Goal: Task Accomplishment & Management: Complete application form

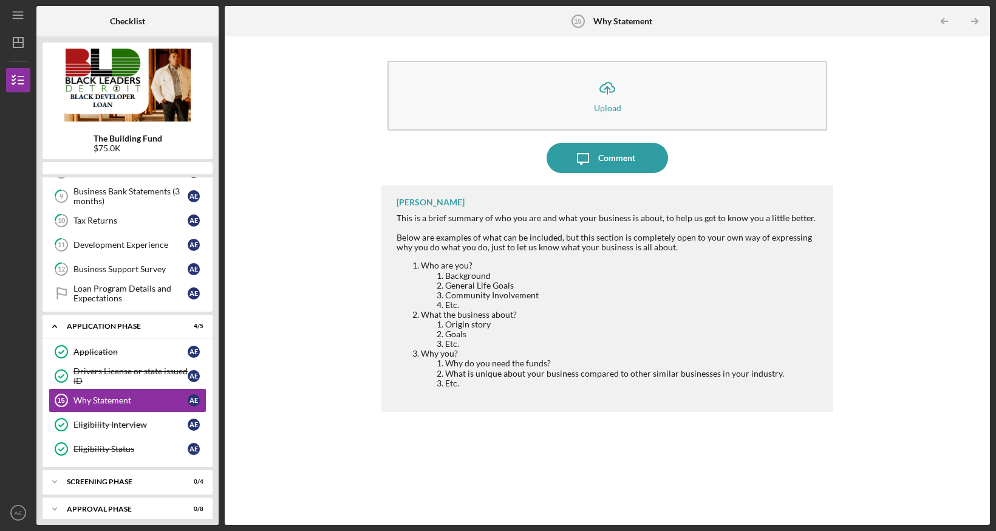
scroll to position [246, 0]
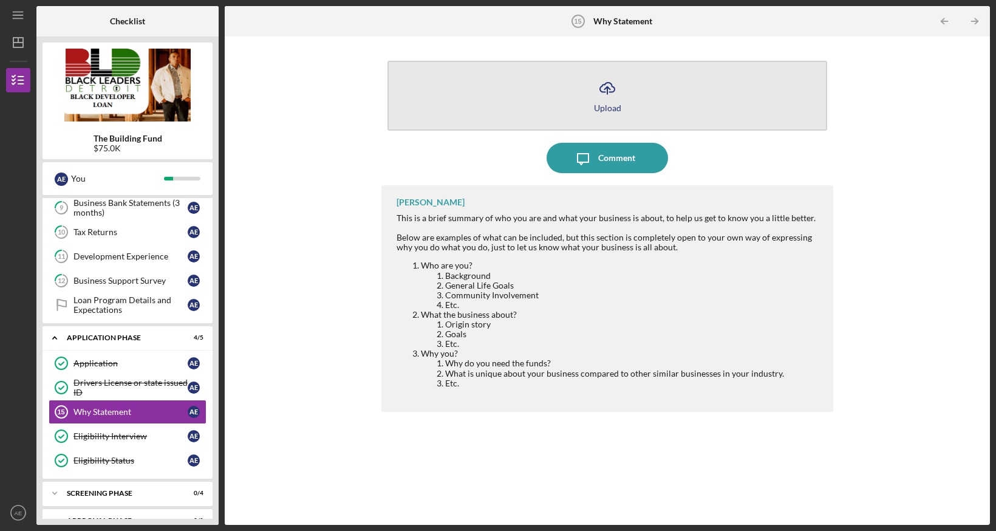
click at [613, 95] on icon "Icon/Upload" at bounding box center [607, 88] width 30 height 30
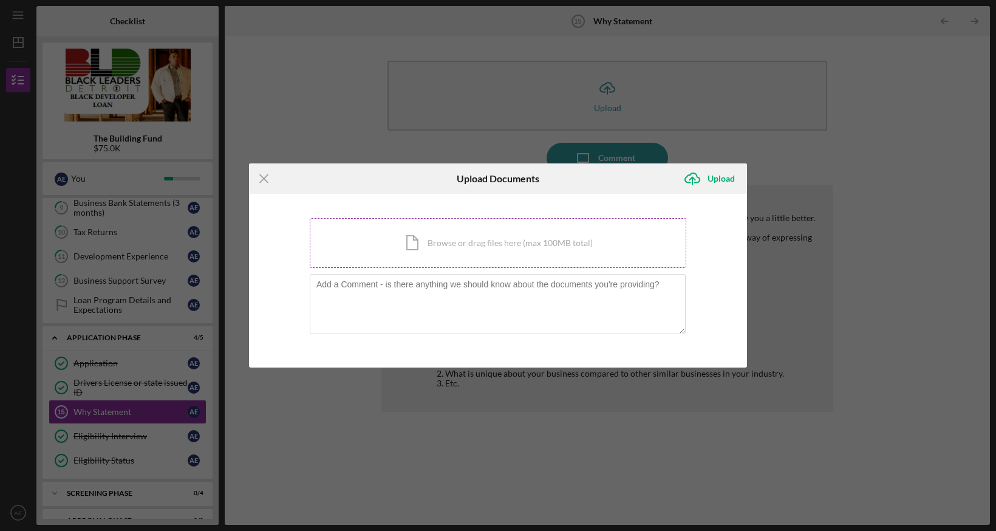
click at [483, 249] on div "Icon/Document Browse or drag files here (max 100MB total) Tap to choose files o…" at bounding box center [498, 243] width 376 height 50
click at [262, 180] on line at bounding box center [264, 179] width 8 height 8
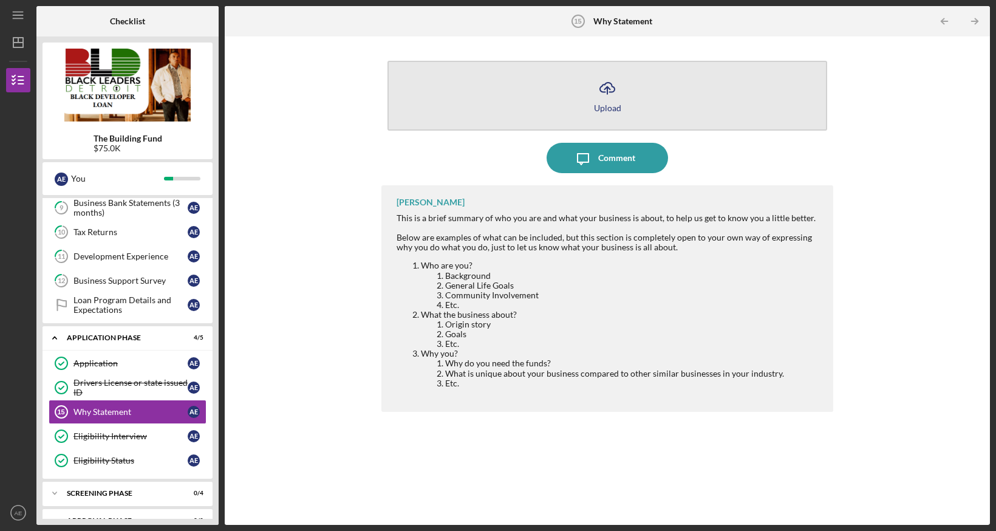
click at [613, 94] on icon "Icon/Upload" at bounding box center [607, 88] width 30 height 30
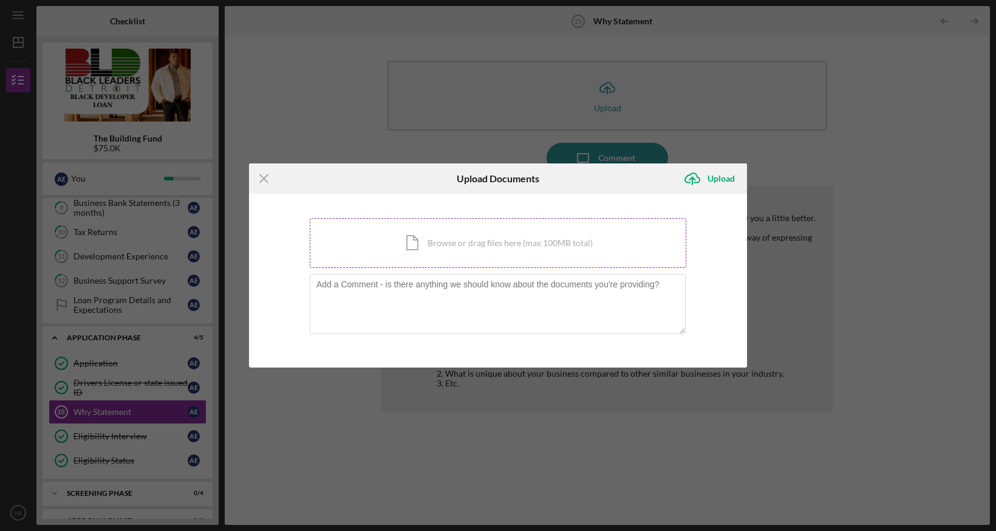
click at [460, 239] on div "Icon/Document Browse or drag files here (max 100MB total) Tap to choose files o…" at bounding box center [498, 243] width 376 height 50
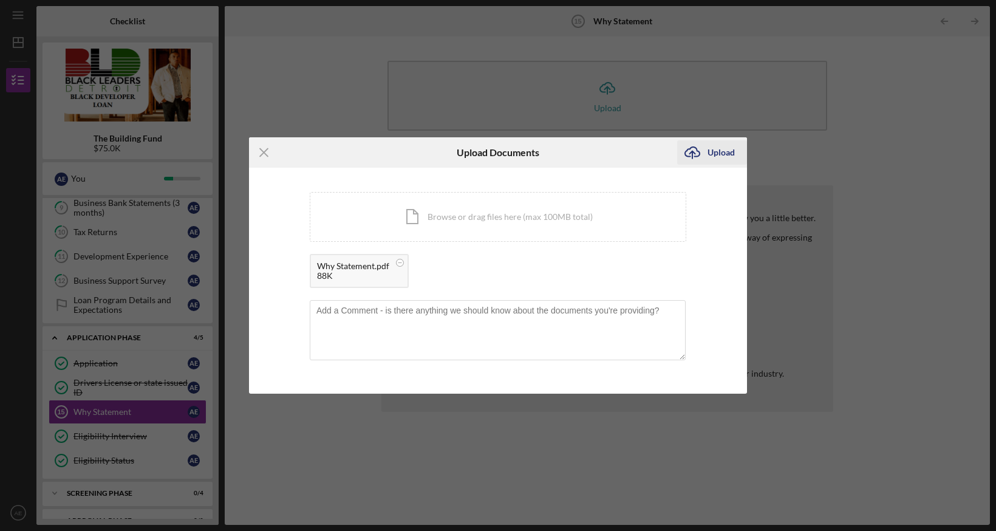
click at [721, 153] on div "Upload" at bounding box center [720, 152] width 27 height 24
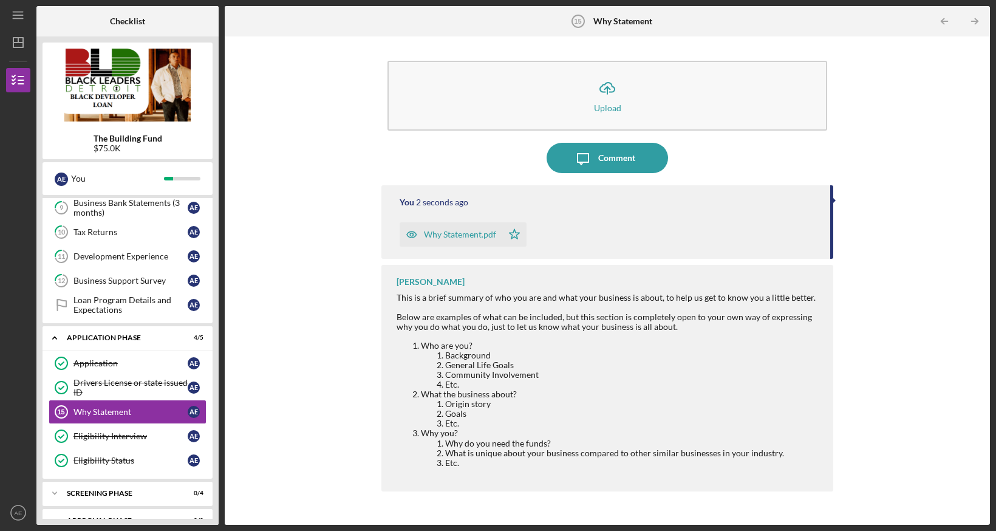
click at [469, 234] on div "Why Statement.pdf" at bounding box center [460, 235] width 72 height 10
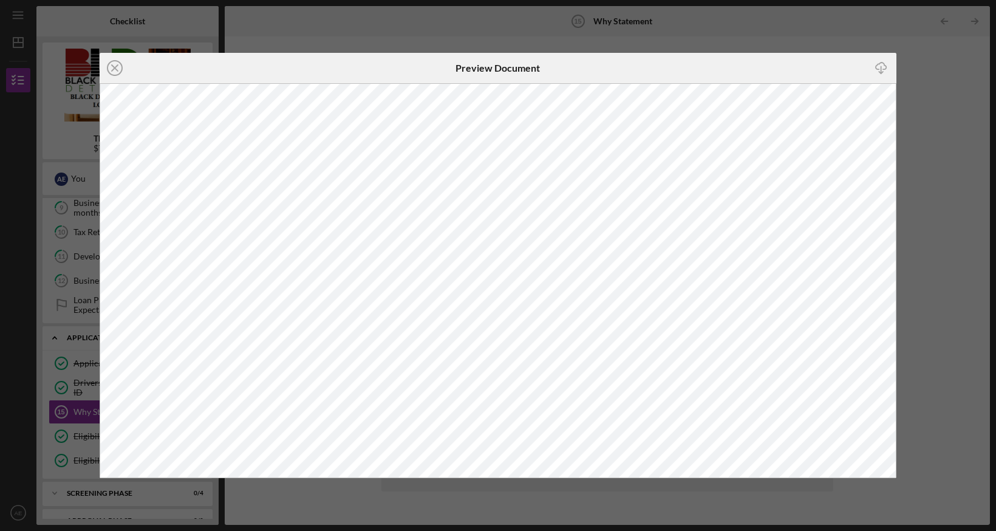
click at [961, 276] on div "Icon/Close Preview Document Icon/Download" at bounding box center [498, 265] width 996 height 531
